Goal: Information Seeking & Learning: Learn about a topic

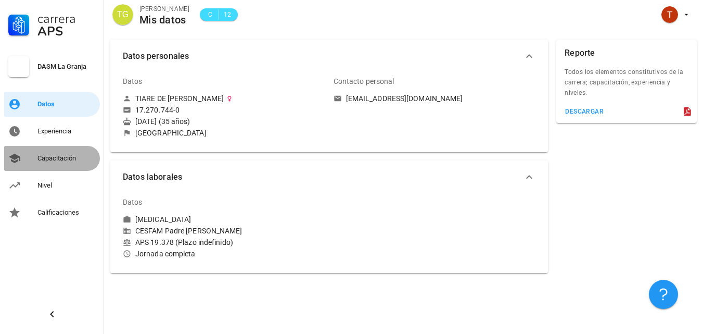
click at [65, 161] on div "Capacitación" at bounding box center [66, 158] width 58 height 8
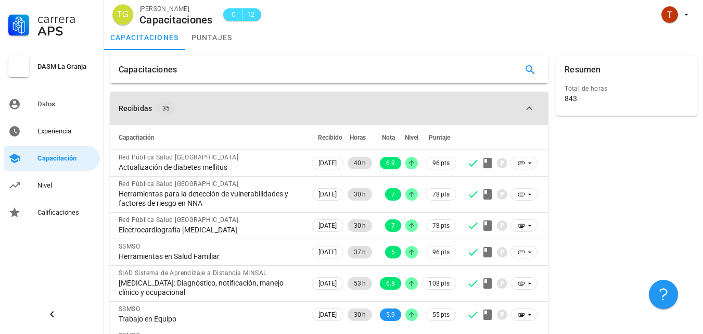
click at [477, 97] on button "Recibidas 35" at bounding box center [329, 108] width 438 height 33
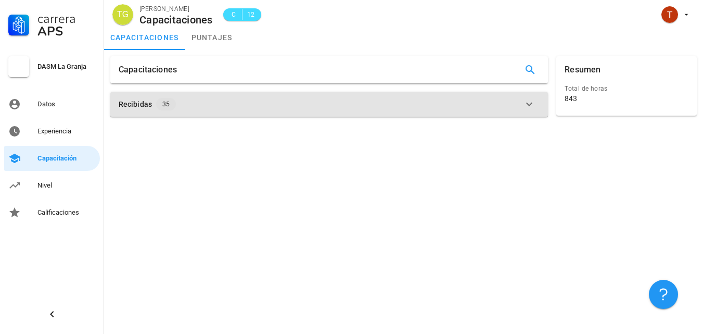
click at [477, 97] on button "Recibidas 35" at bounding box center [329, 104] width 438 height 25
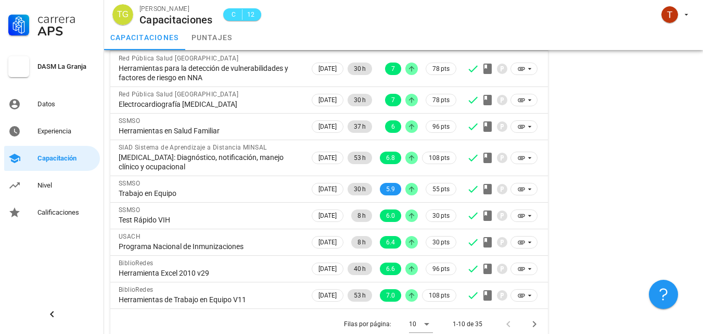
scroll to position [137, 0]
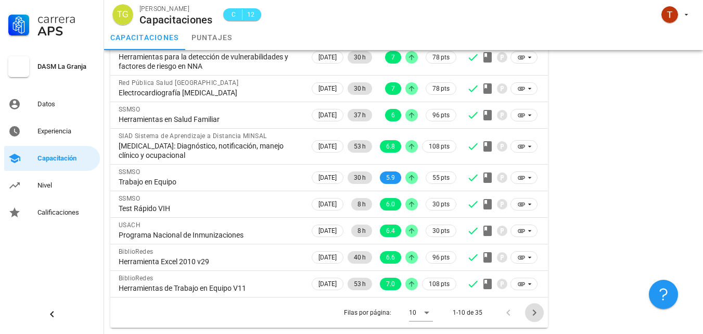
click at [532, 314] on icon "Página siguiente" at bounding box center [534, 312] width 12 height 12
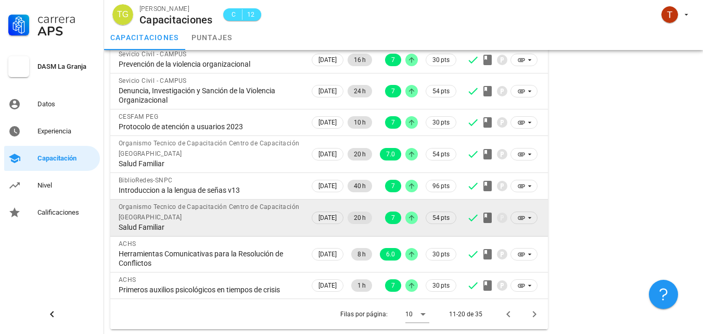
scroll to position [158, 0]
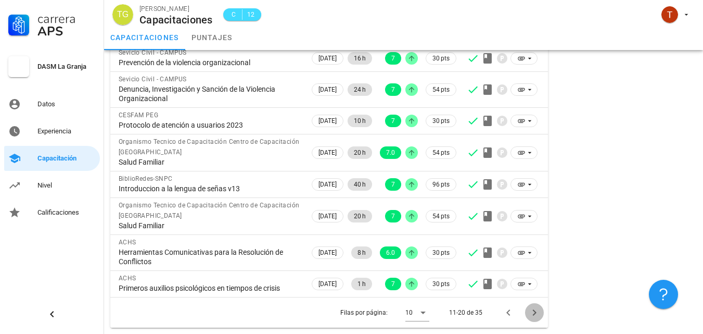
click at [535, 314] on icon "Página siguiente" at bounding box center [535, 312] width 4 height 6
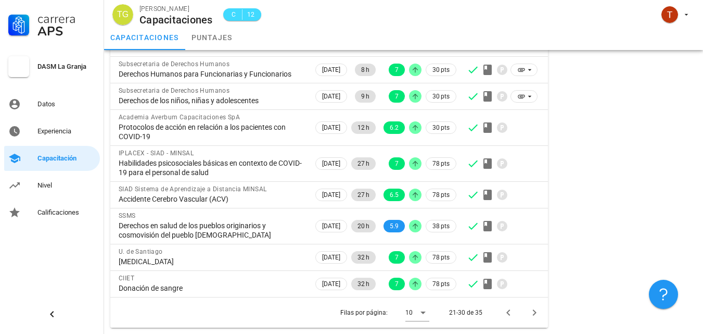
scroll to position [174, 0]
click at [533, 312] on icon "Página siguiente" at bounding box center [534, 312] width 12 height 12
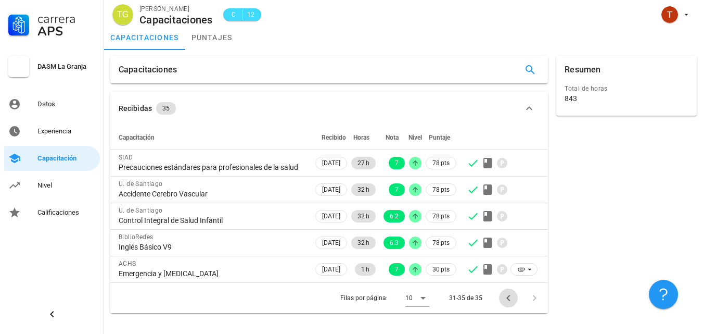
click at [509, 301] on icon "Página anterior" at bounding box center [508, 298] width 4 height 6
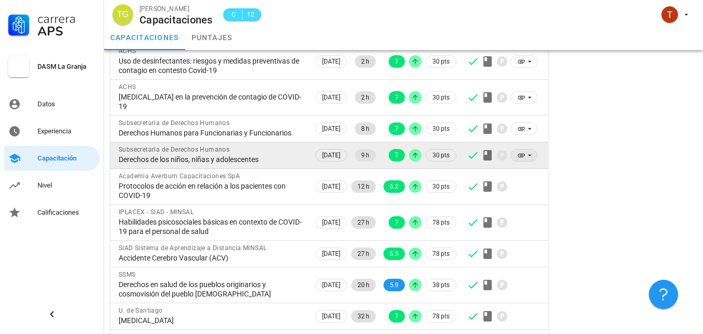
scroll to position [174, 0]
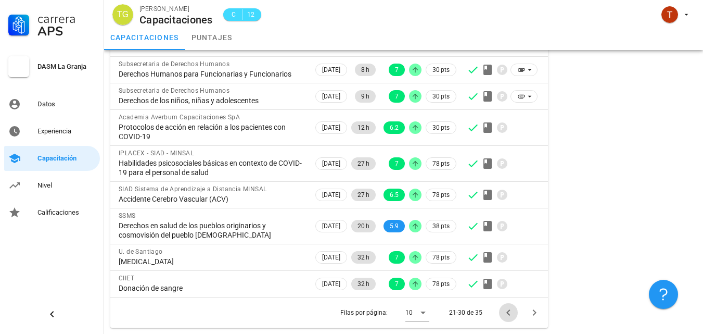
click at [507, 309] on icon "Página anterior" at bounding box center [508, 312] width 12 height 12
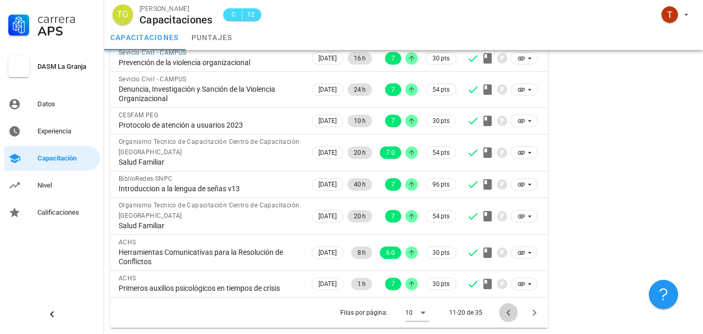
scroll to position [158, 0]
click at [509, 308] on icon "Página anterior" at bounding box center [508, 312] width 12 height 12
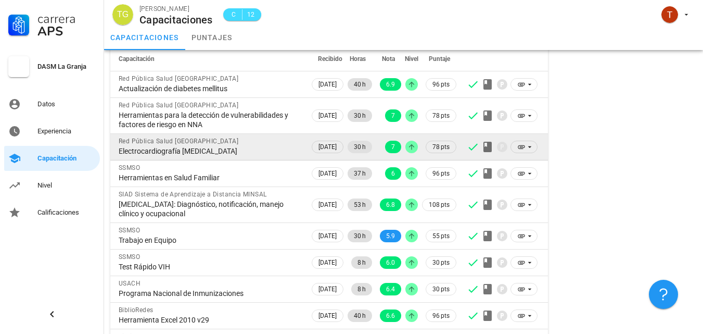
scroll to position [137, 0]
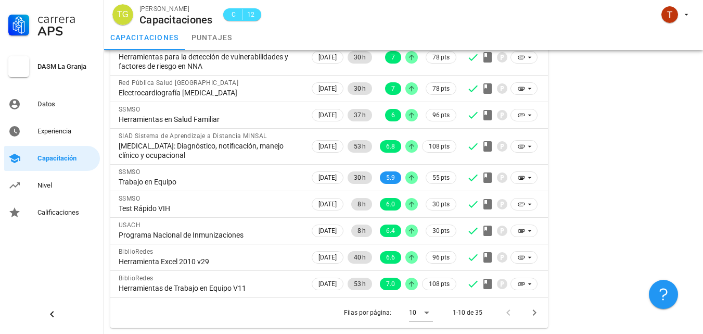
drag, startPoint x: 532, startPoint y: 14, endPoint x: 306, endPoint y: 34, distance: 227.3
click at [302, 35] on div "capacitaciones puntajes" at bounding box center [403, 37] width 599 height 25
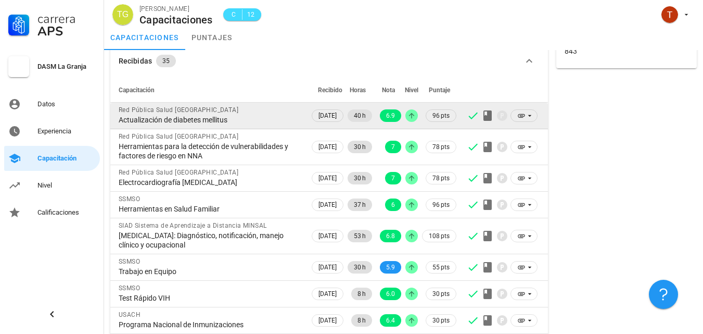
scroll to position [0, 0]
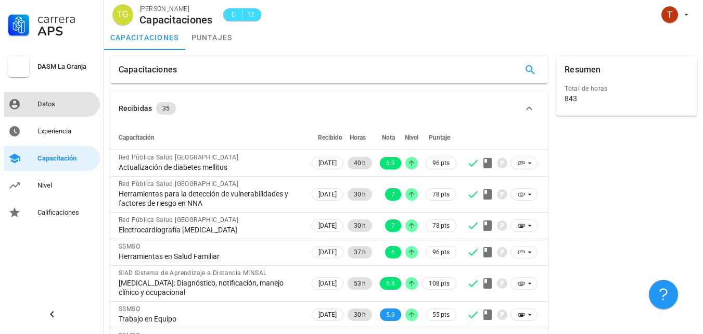
click at [69, 105] on div "Datos" at bounding box center [66, 104] width 58 height 8
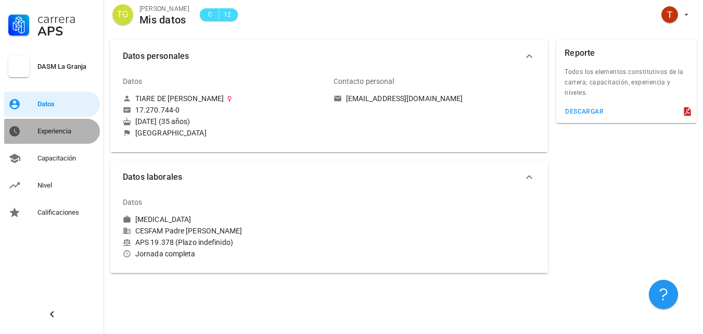
click at [81, 138] on div "Experiencia" at bounding box center [66, 131] width 58 height 17
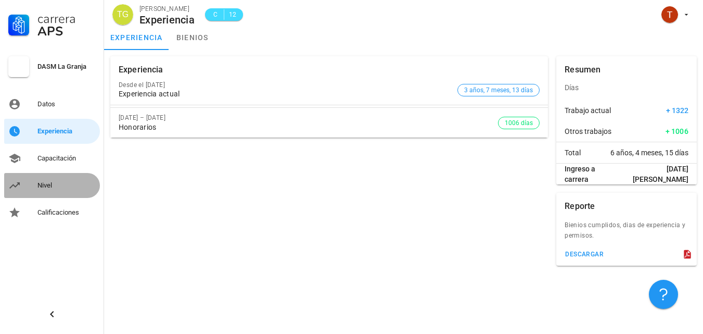
click at [72, 181] on div "Nivel" at bounding box center [66, 185] width 58 height 17
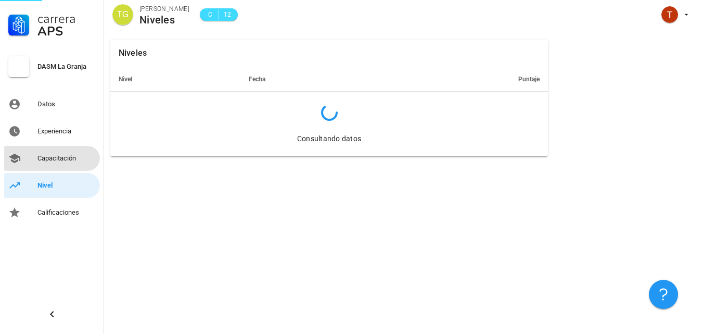
click at [90, 164] on div "Capacitación" at bounding box center [66, 158] width 58 height 17
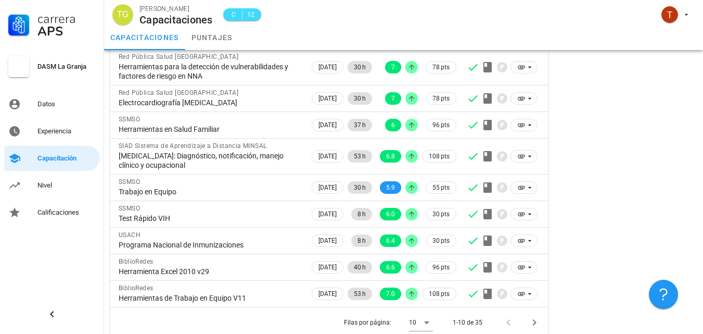
scroll to position [137, 0]
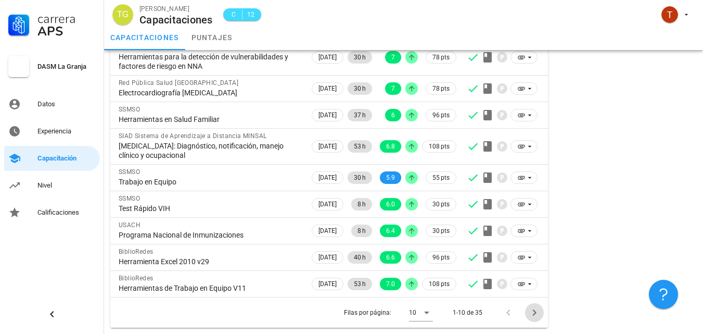
click at [536, 314] on icon "Página siguiente" at bounding box center [534, 312] width 12 height 12
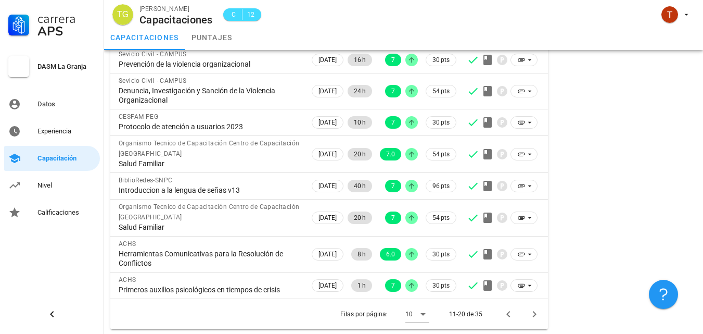
scroll to position [158, 0]
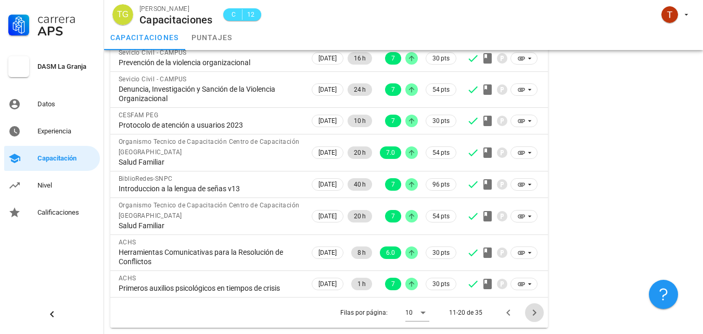
click at [531, 313] on icon "Página siguiente" at bounding box center [534, 312] width 12 height 12
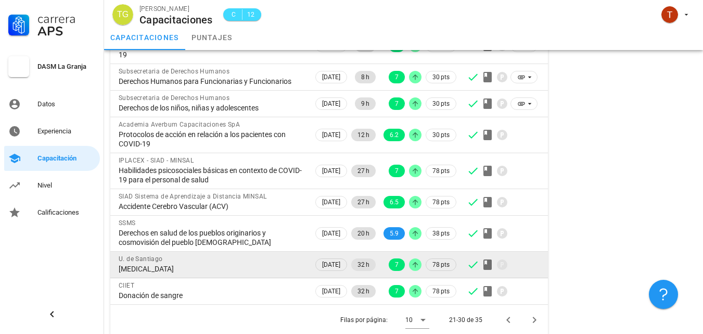
scroll to position [174, 0]
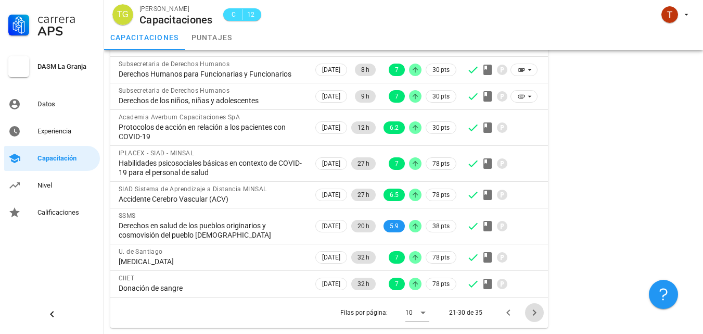
click at [531, 309] on icon "Página siguiente" at bounding box center [534, 312] width 12 height 12
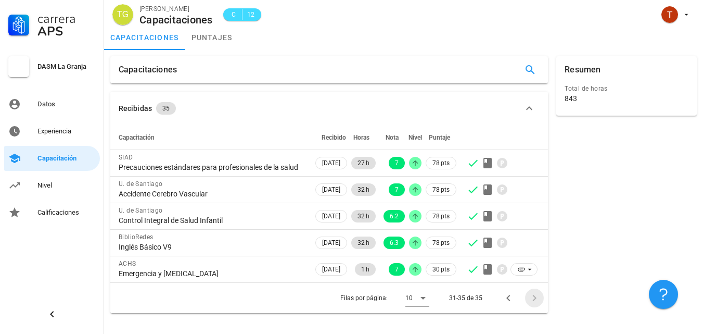
scroll to position [0, 0]
click at [509, 304] on icon "Página anterior" at bounding box center [508, 297] width 12 height 12
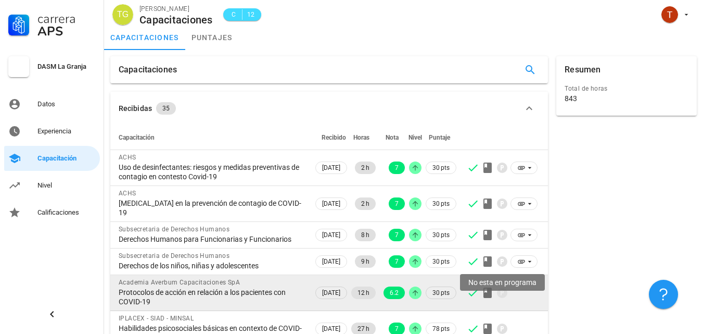
click at [508, 299] on icon at bounding box center [502, 292] width 12 height 12
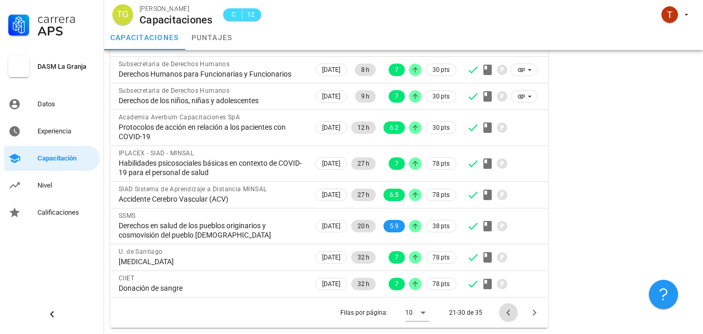
click at [504, 309] on icon "Página anterior" at bounding box center [508, 312] width 12 height 12
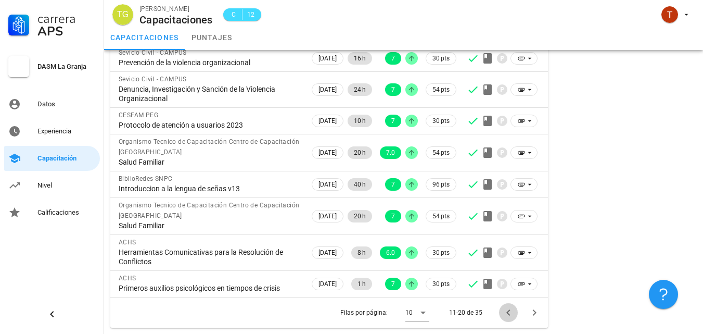
scroll to position [158, 0]
